Goal: Task Accomplishment & Management: Manage account settings

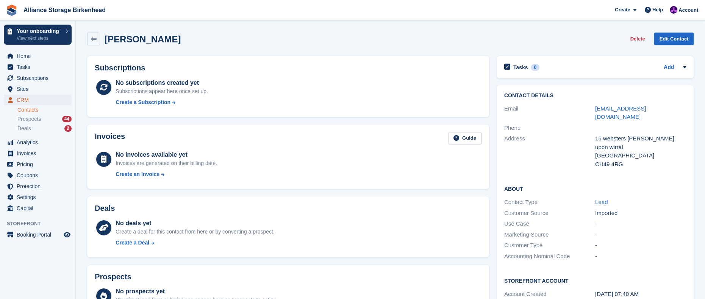
click at [31, 99] on span "CRM" at bounding box center [39, 100] width 45 height 11
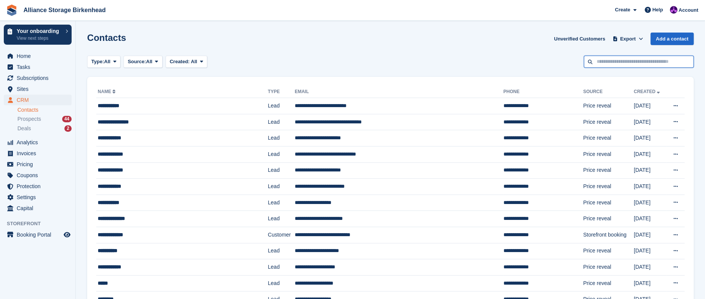
click at [648, 64] on input "text" at bounding box center [639, 62] width 110 height 13
type input "**********"
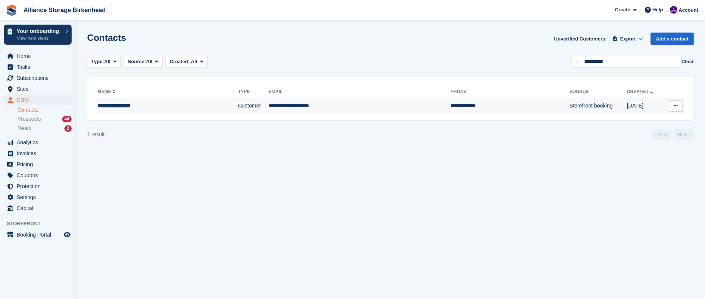
click at [450, 110] on td "**********" at bounding box center [509, 106] width 119 height 16
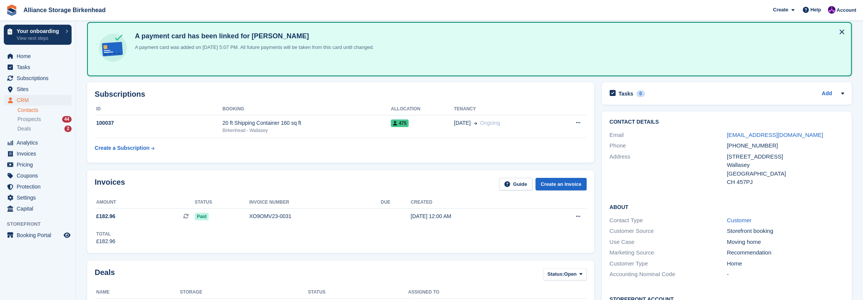
scroll to position [38, 0]
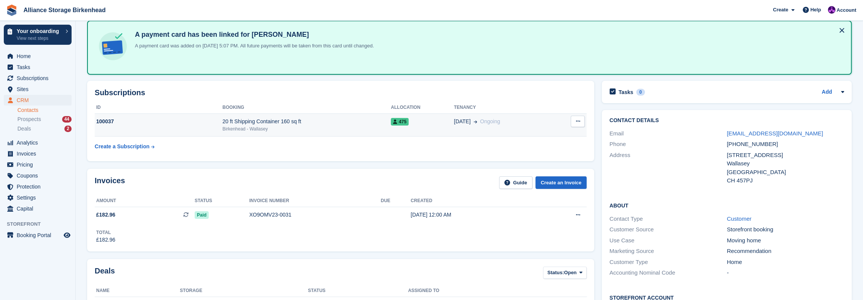
click at [459, 131] on td "[DATE] Ongoing" at bounding box center [503, 124] width 99 height 23
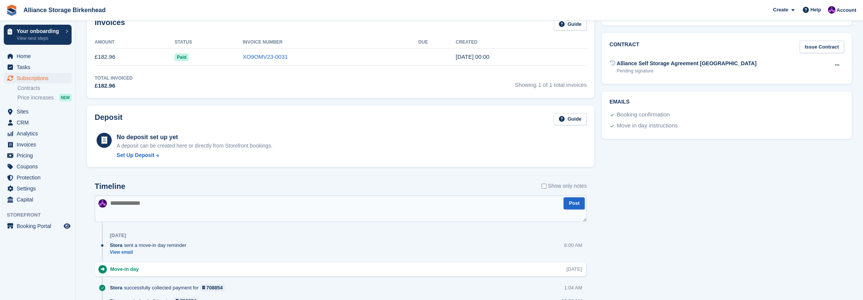
scroll to position [181, 0]
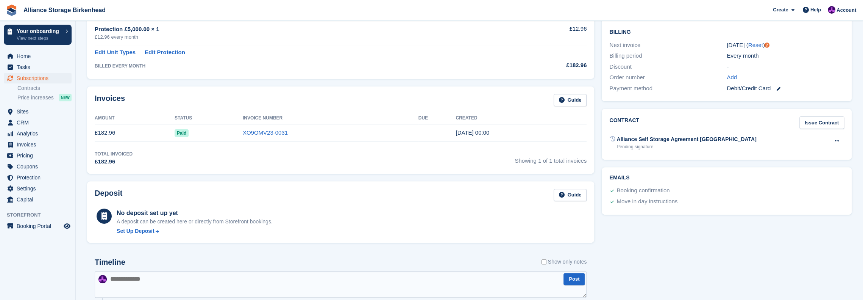
click at [647, 138] on div "Alliance Self Storage Agreement [GEOGRAPHIC_DATA]" at bounding box center [687, 139] width 140 height 8
click at [840, 142] on button at bounding box center [838, 140] width 14 height 11
click at [651, 158] on div "Contract Issue Contract Alliance Self Storage Agreement Birkenhead Pending sign…" at bounding box center [727, 134] width 250 height 51
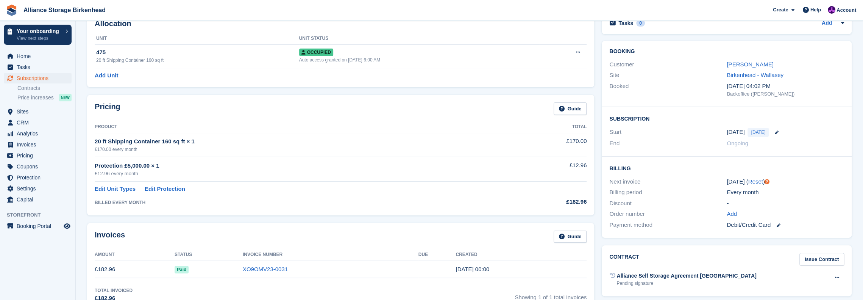
scroll to position [0, 0]
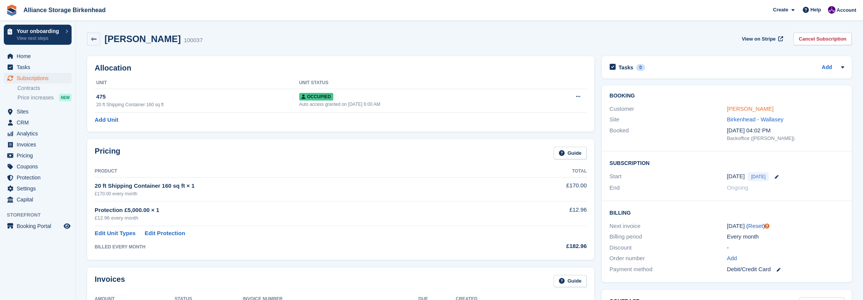
click at [742, 109] on link "[PERSON_NAME]" at bounding box center [750, 108] width 47 height 6
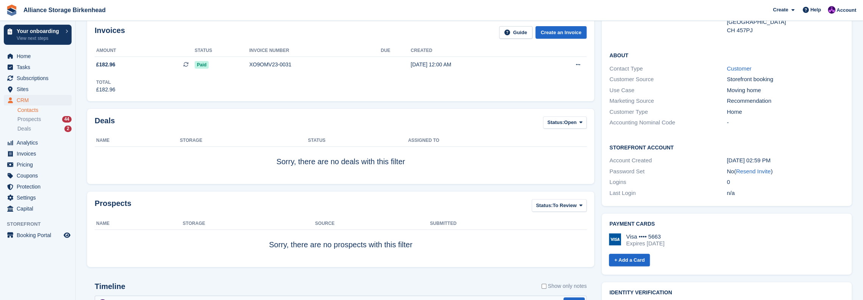
scroll to position [189, 0]
click at [752, 170] on link "Resend Invite" at bounding box center [753, 169] width 35 height 6
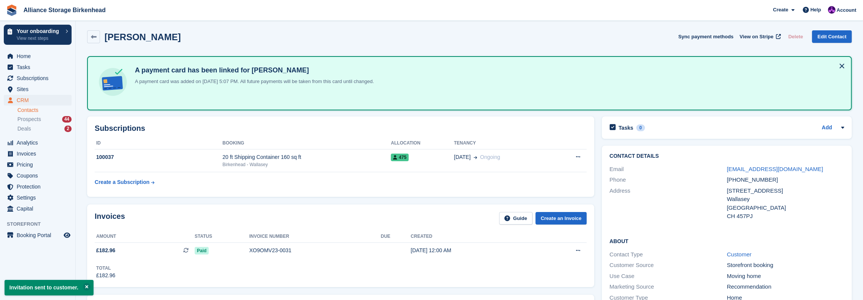
scroll to position [0, 0]
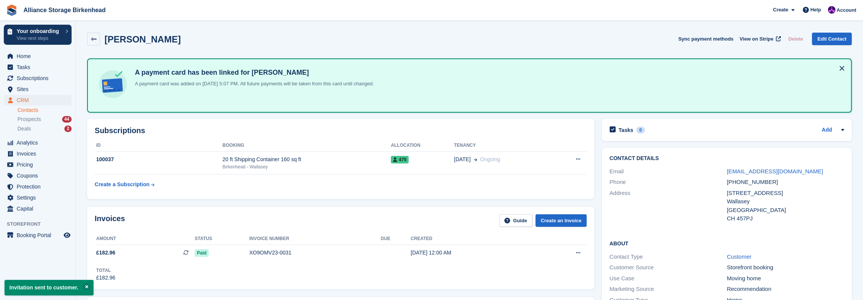
click at [844, 69] on button at bounding box center [842, 68] width 12 height 12
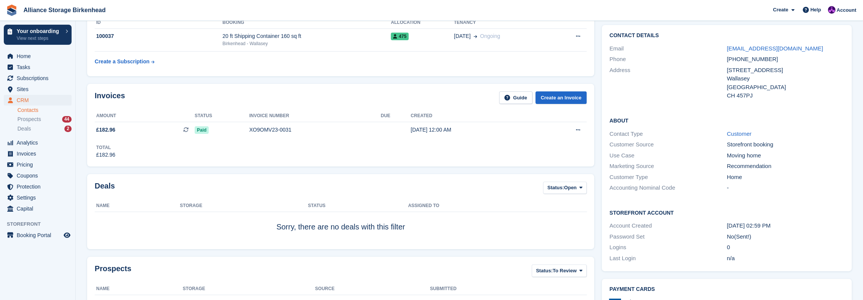
scroll to position [38, 0]
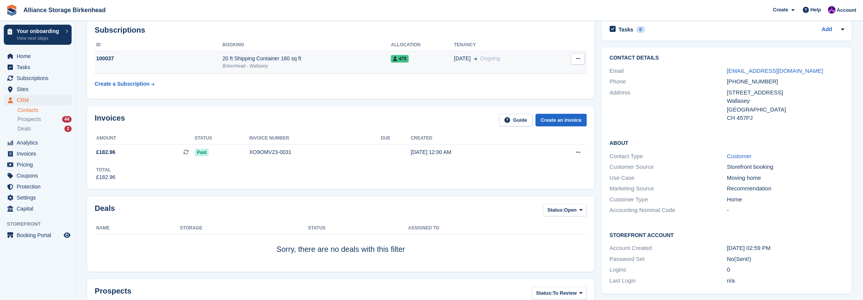
click at [302, 61] on div "20 ft Shipping Container 160 sq ft" at bounding box center [306, 59] width 169 height 8
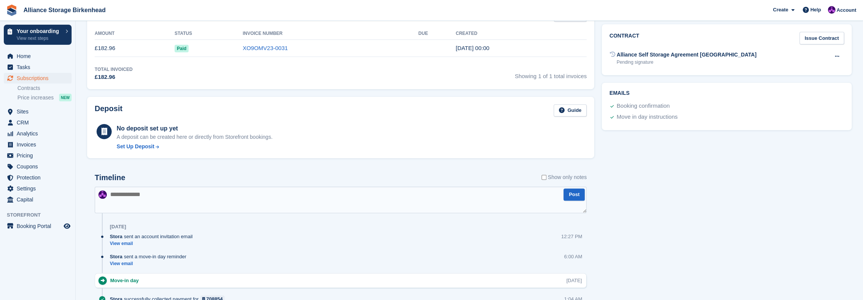
scroll to position [114, 0]
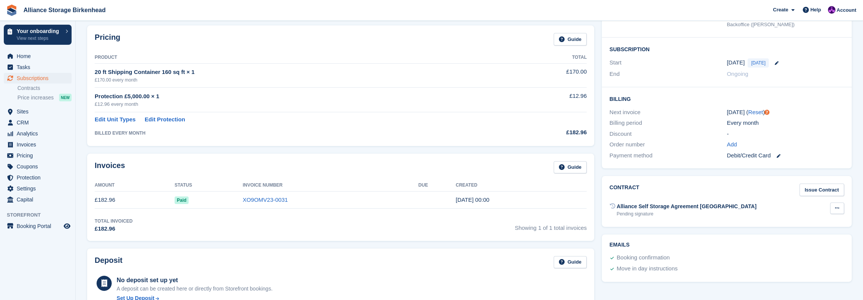
click at [840, 209] on button at bounding box center [838, 207] width 14 height 11
click at [853, 173] on div "Contract Issue Contract Alliance Self Storage Agreement Birkenhead Pending sign…" at bounding box center [727, 201] width 258 height 58
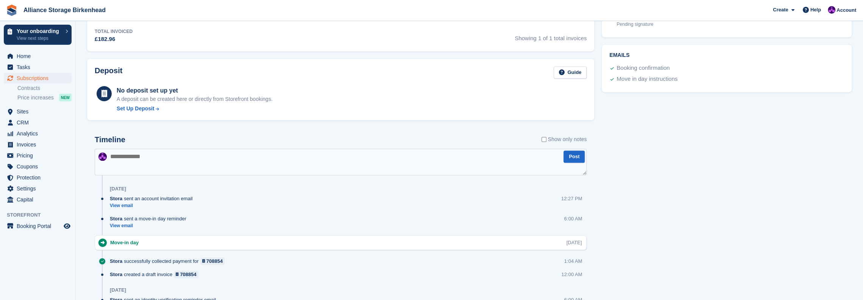
click at [215, 155] on textarea at bounding box center [341, 162] width 492 height 27
type textarea "**********"
click at [574, 157] on button "Post" at bounding box center [574, 156] width 21 height 13
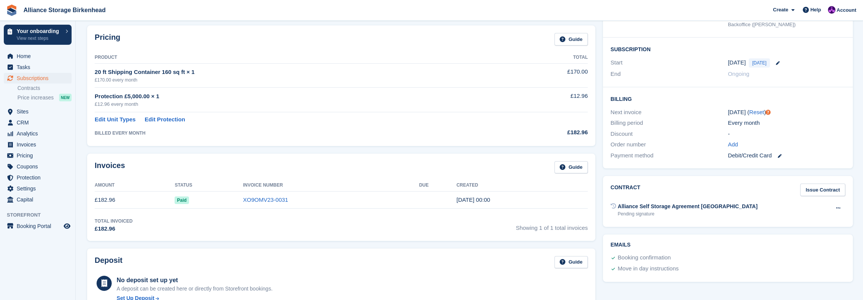
scroll to position [0, 0]
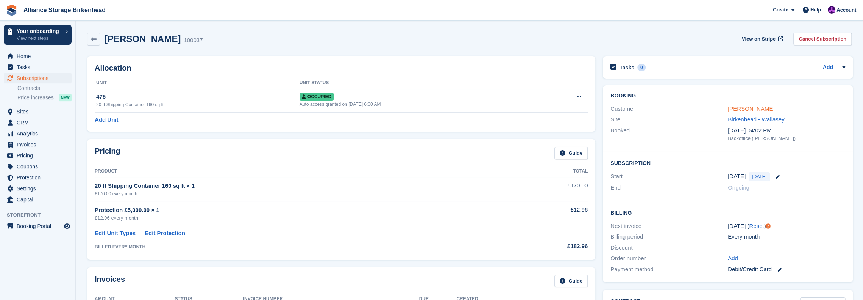
click at [766, 109] on link "[PERSON_NAME]" at bounding box center [751, 108] width 47 height 6
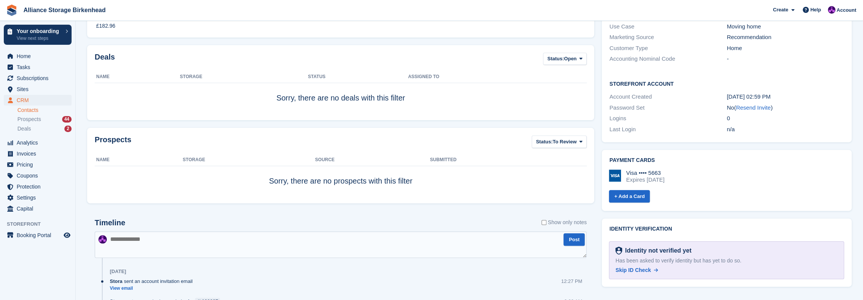
scroll to position [189, 0]
click at [640, 271] on span "Skip ID Check" at bounding box center [633, 269] width 35 height 6
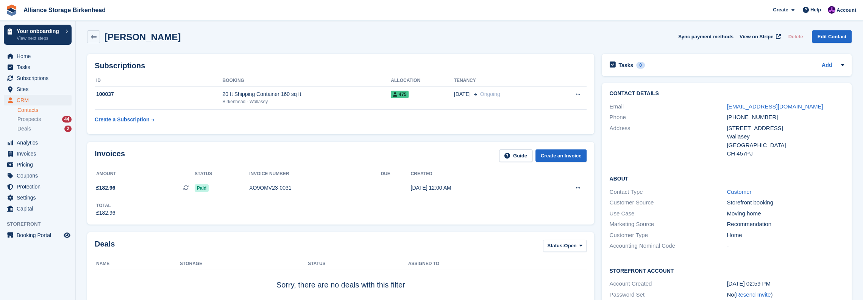
scroll to position [0, 0]
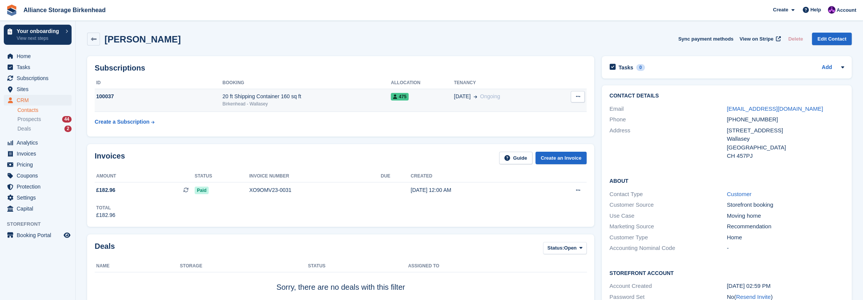
click at [269, 96] on div "20 ft Shipping Container 160 sq ft" at bounding box center [306, 96] width 169 height 8
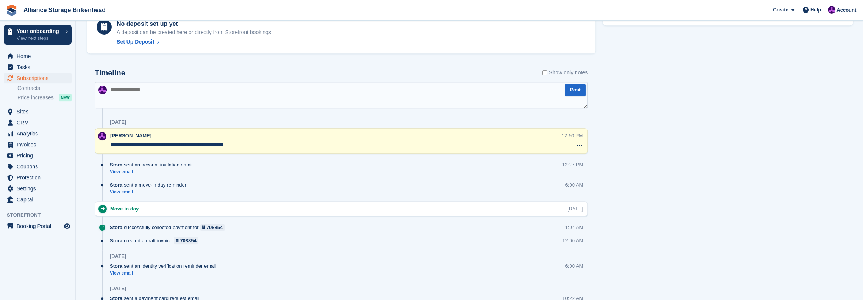
scroll to position [370, 0]
drag, startPoint x: 111, startPoint y: 144, endPoint x: 285, endPoint y: 148, distance: 174.3
click at [285, 148] on div "**********" at bounding box center [336, 141] width 452 height 18
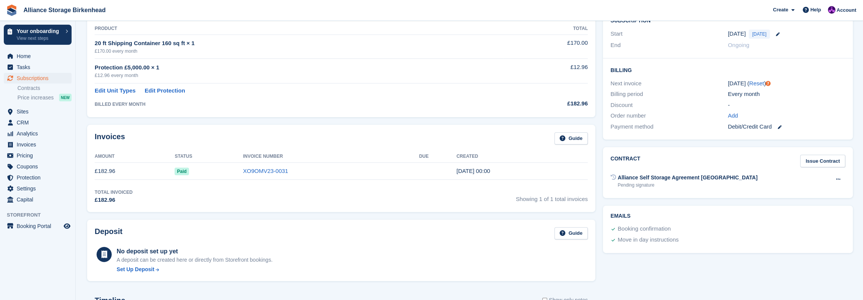
scroll to position [0, 0]
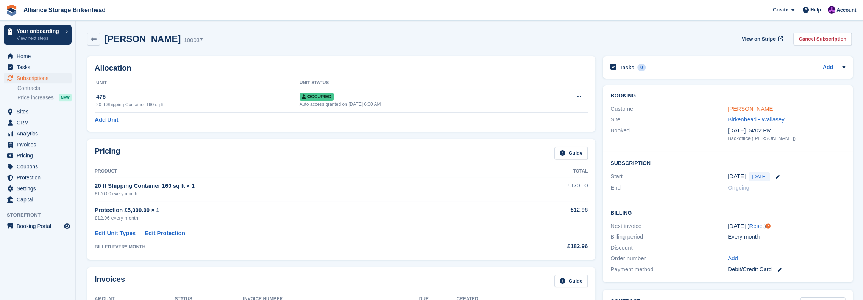
click at [756, 108] on link "[PERSON_NAME]" at bounding box center [751, 108] width 47 height 6
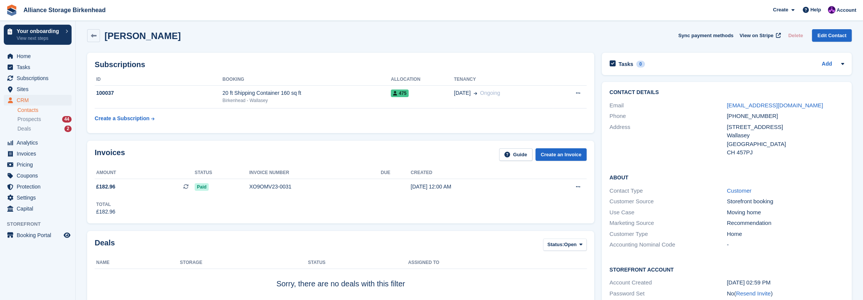
scroll to position [265, 0]
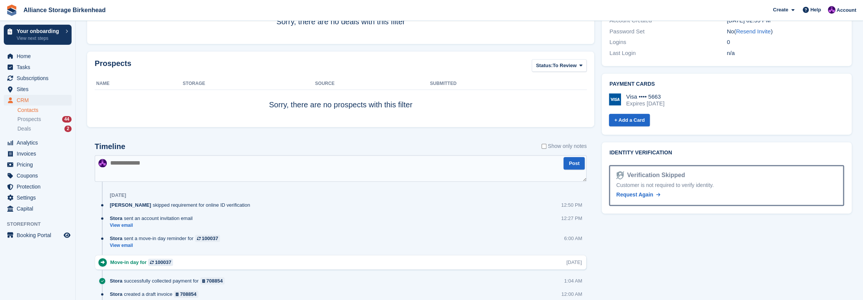
click at [264, 171] on textarea at bounding box center [341, 168] width 492 height 27
paste textarea "**********"
type textarea "**********"
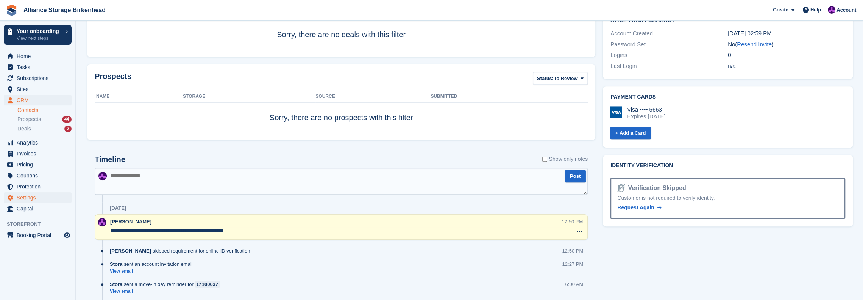
scroll to position [189, 0]
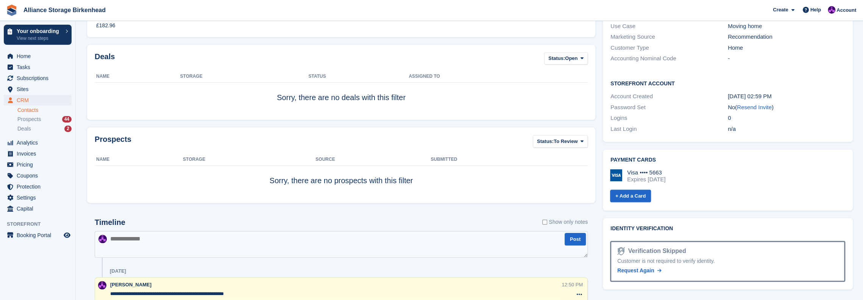
click at [599, 152] on div "Payment cards Visa •••• 5663 Expires February 2026 + Add a Card Are you sure yo…" at bounding box center [728, 179] width 258 height 69
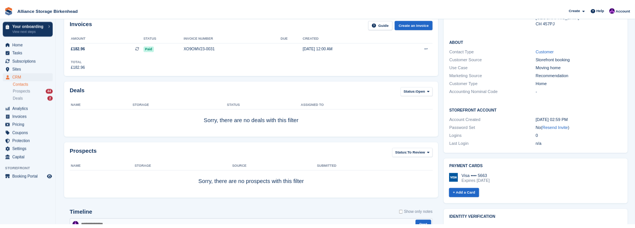
scroll to position [0, 0]
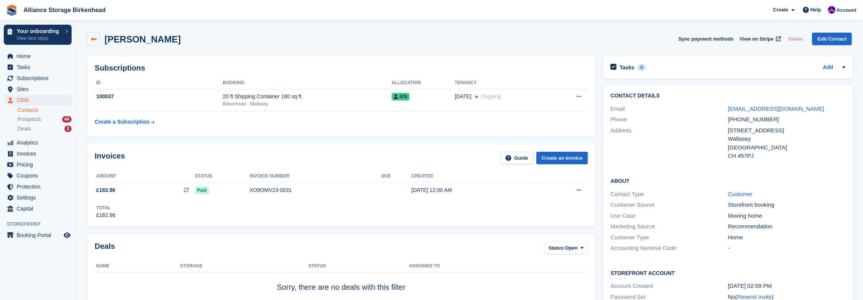
click at [91, 41] on icon at bounding box center [94, 39] width 6 height 6
